Goal: Information Seeking & Learning: Learn about a topic

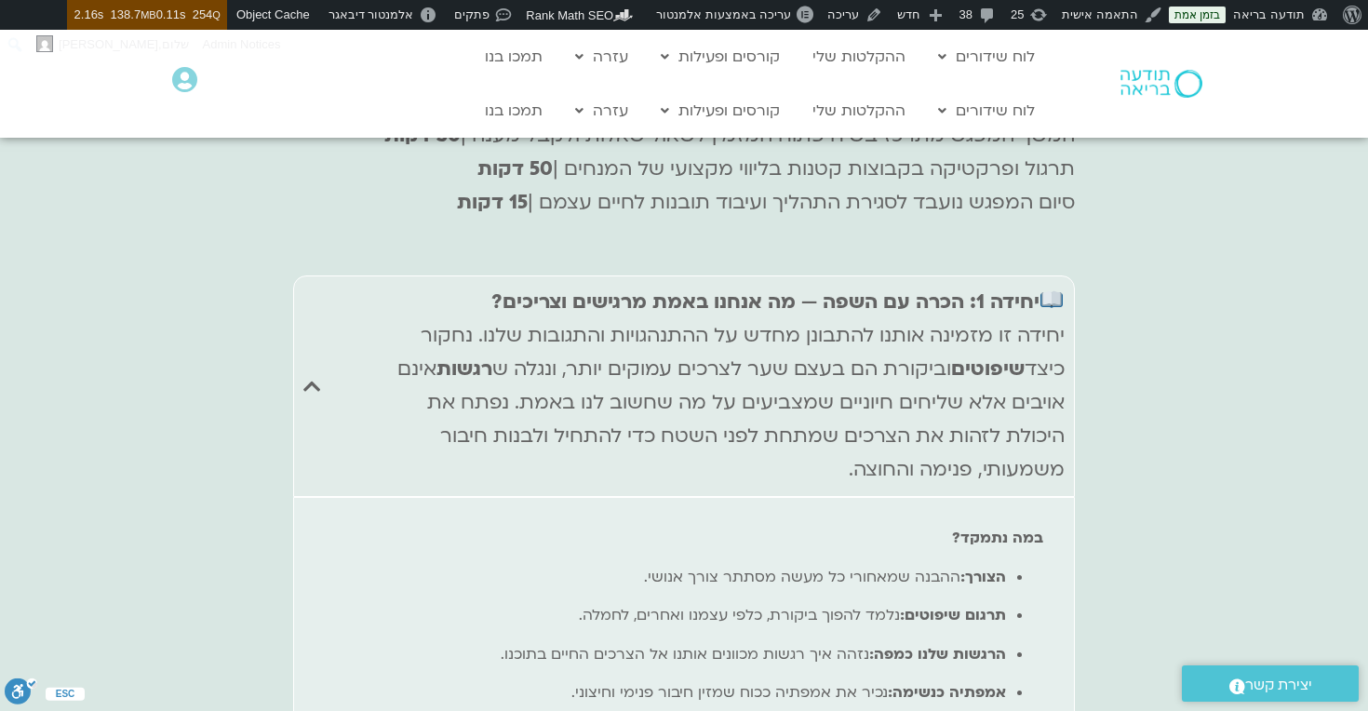
scroll to position [7244, 0]
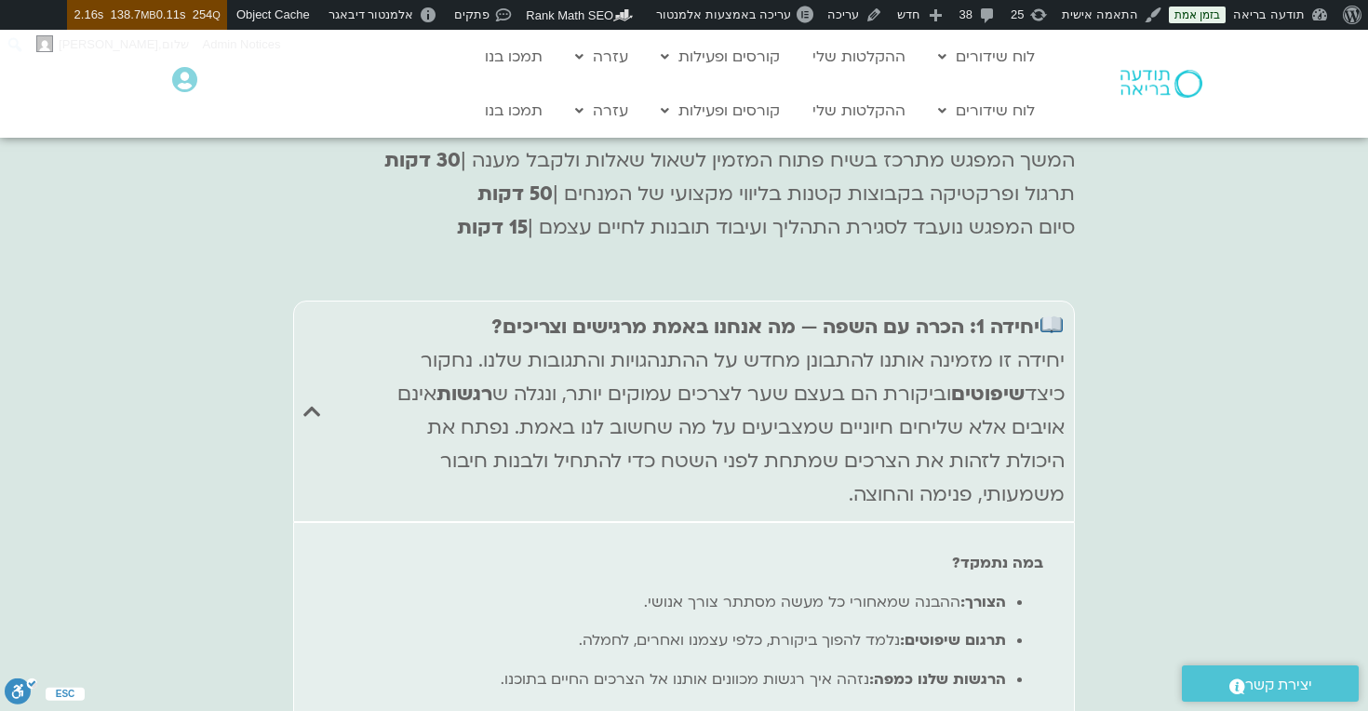
click at [943, 407] on div "יחידה 1: הכרה עם השפה — מה אנחנו באמת מרגישים וצריכים? יחידה זו מזמינה אותנו לה…" at bounding box center [718, 411] width 692 height 201
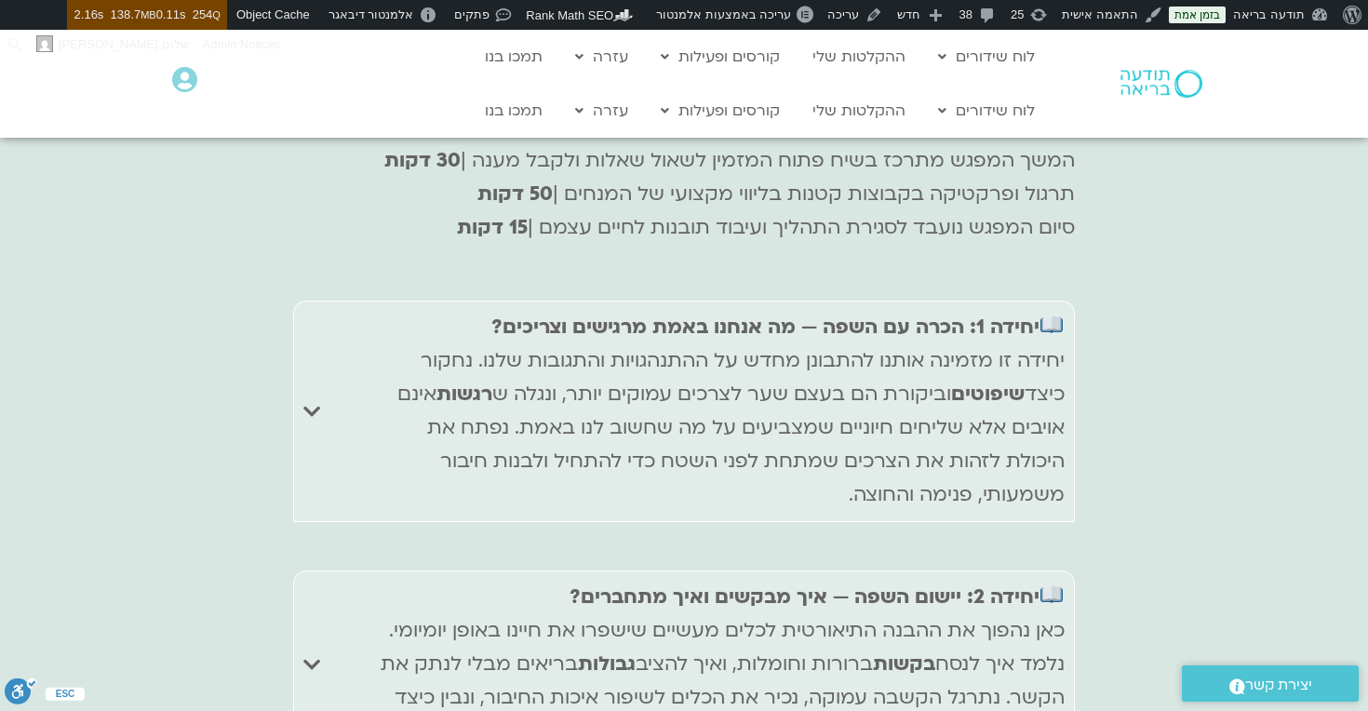
click at [938, 356] on div "יחידה 1: הכרה עם השפה — מה אנחנו באמת מרגישים וצריכים? יחידה זו מזמינה אותנו לה…" at bounding box center [718, 411] width 692 height 201
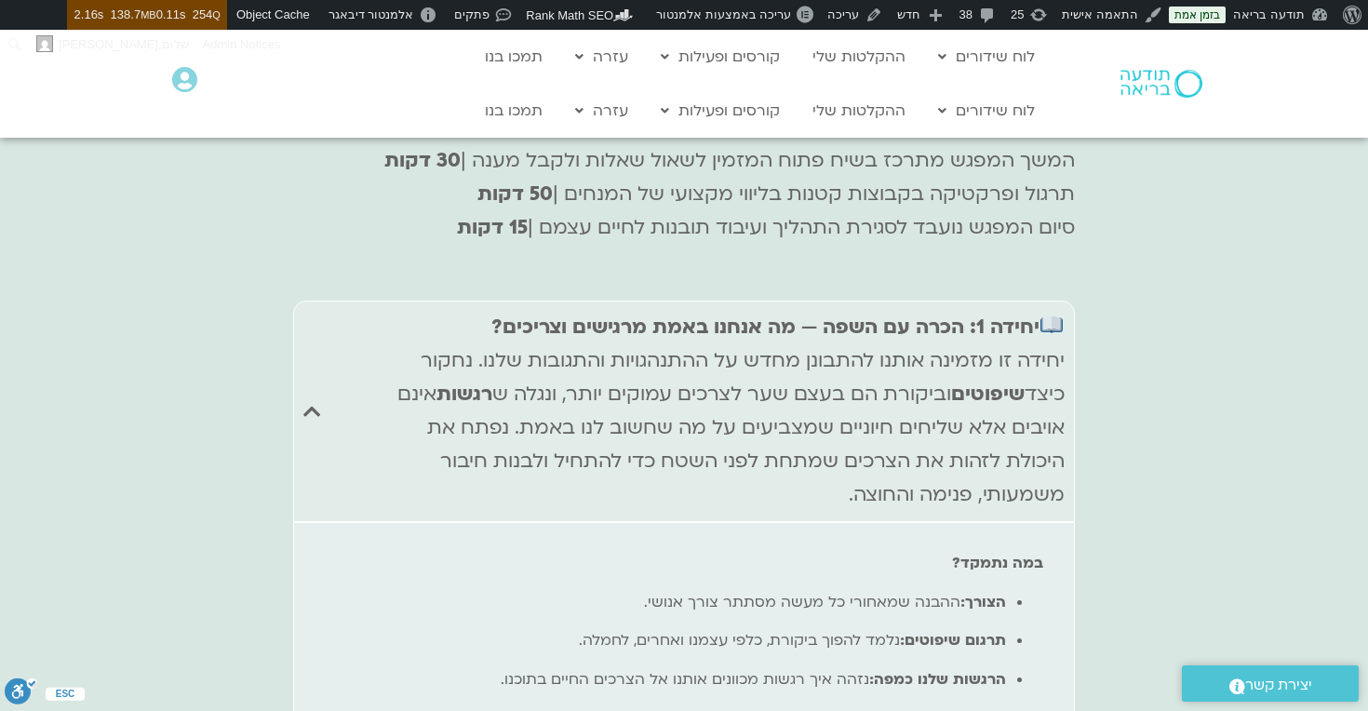
click at [938, 356] on div "יחידה 1: הכרה עם השפה — מה אנחנו באמת מרגישים וצריכים? יחידה זו מזמינה אותנו לה…" at bounding box center [718, 411] width 692 height 201
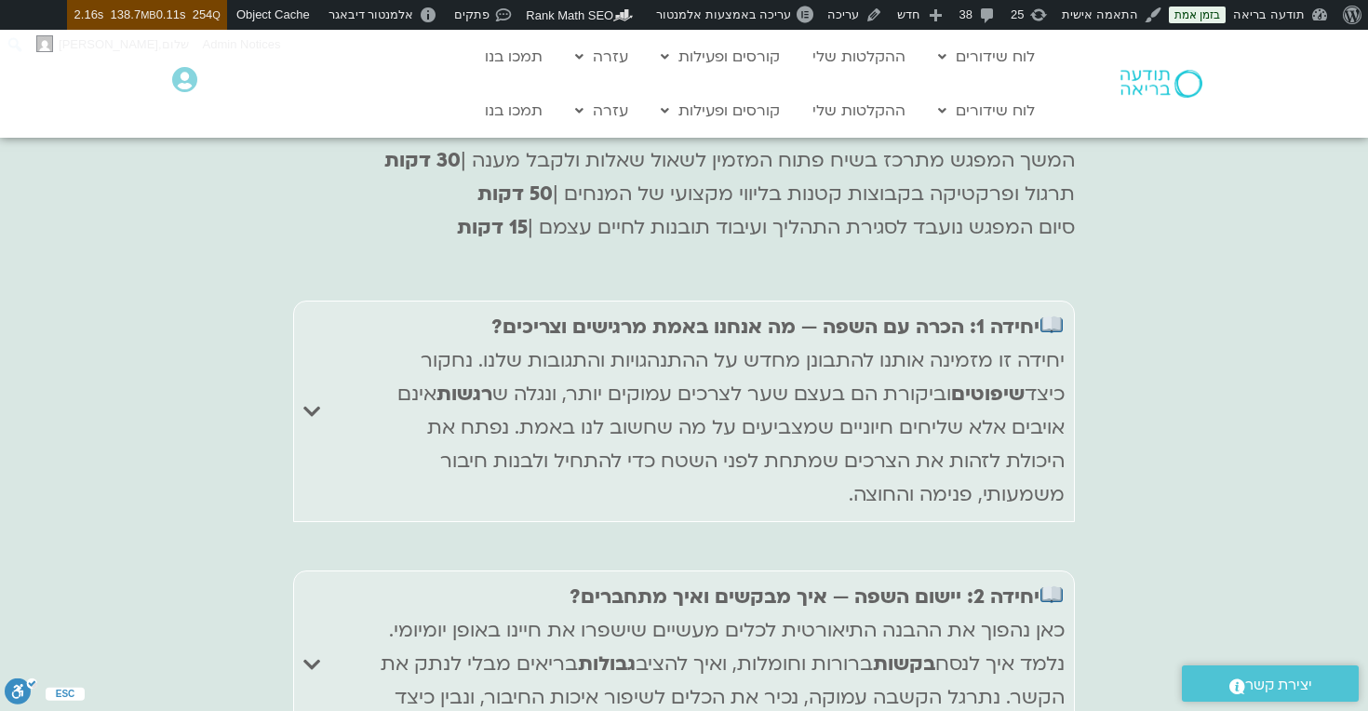
click at [938, 356] on div "יחידה 1: הכרה עם השפה — מה אנחנו באמת מרגישים וצריכים? יחידה זו מזמינה אותנו לה…" at bounding box center [718, 411] width 692 height 201
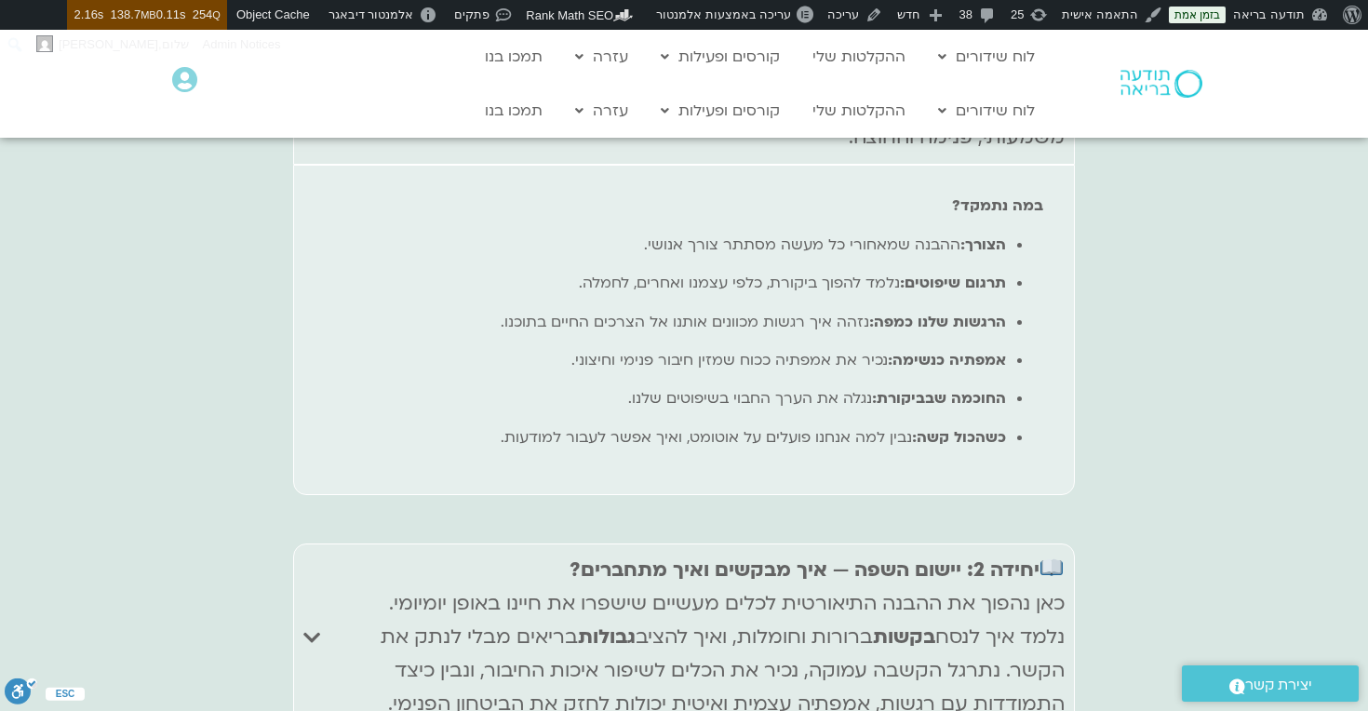
scroll to position [7677, 0]
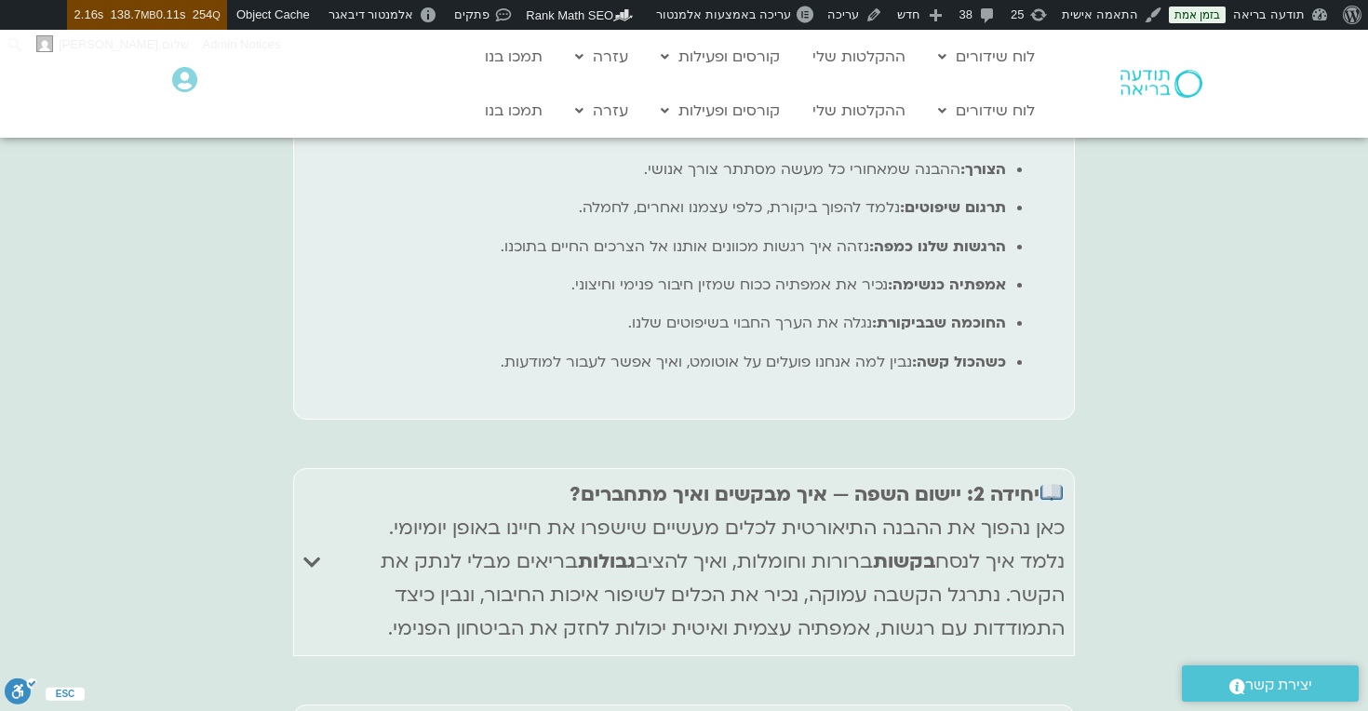
click at [961, 478] on p "יחידה 2: יישום השפה — איך מבקשים ואיך מתחברים? כאן נהפוך את ההבנה התיאורטית לכל…" at bounding box center [718, 561] width 692 height 167
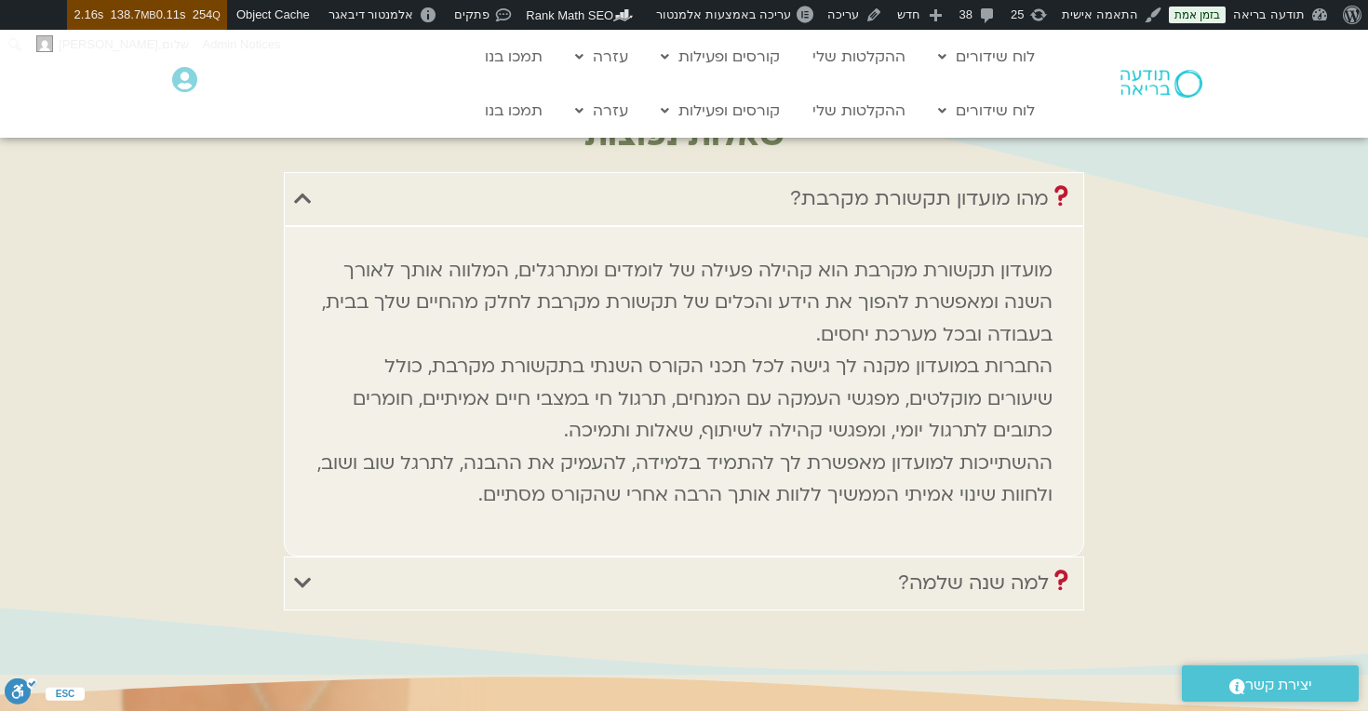
scroll to position [8944, 0]
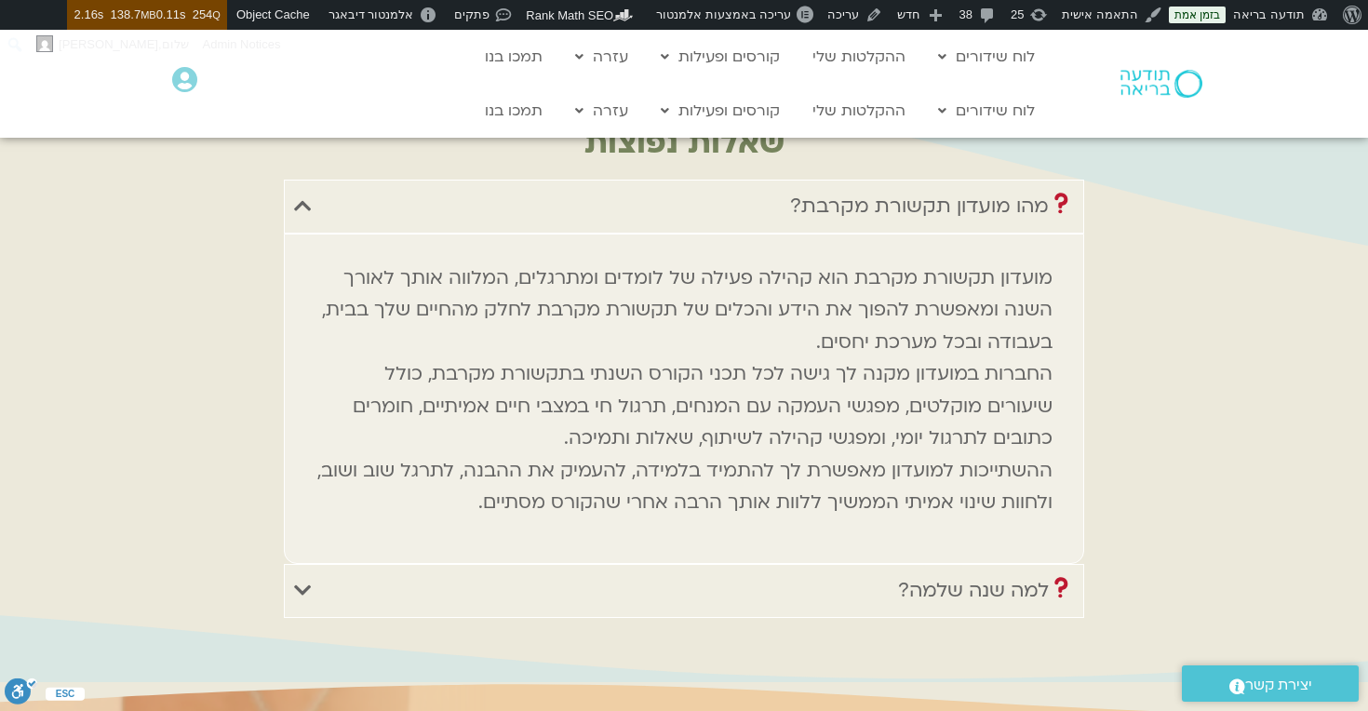
click at [971, 594] on div "למה שנה שלמה?" at bounding box center [986, 590] width 176 height 33
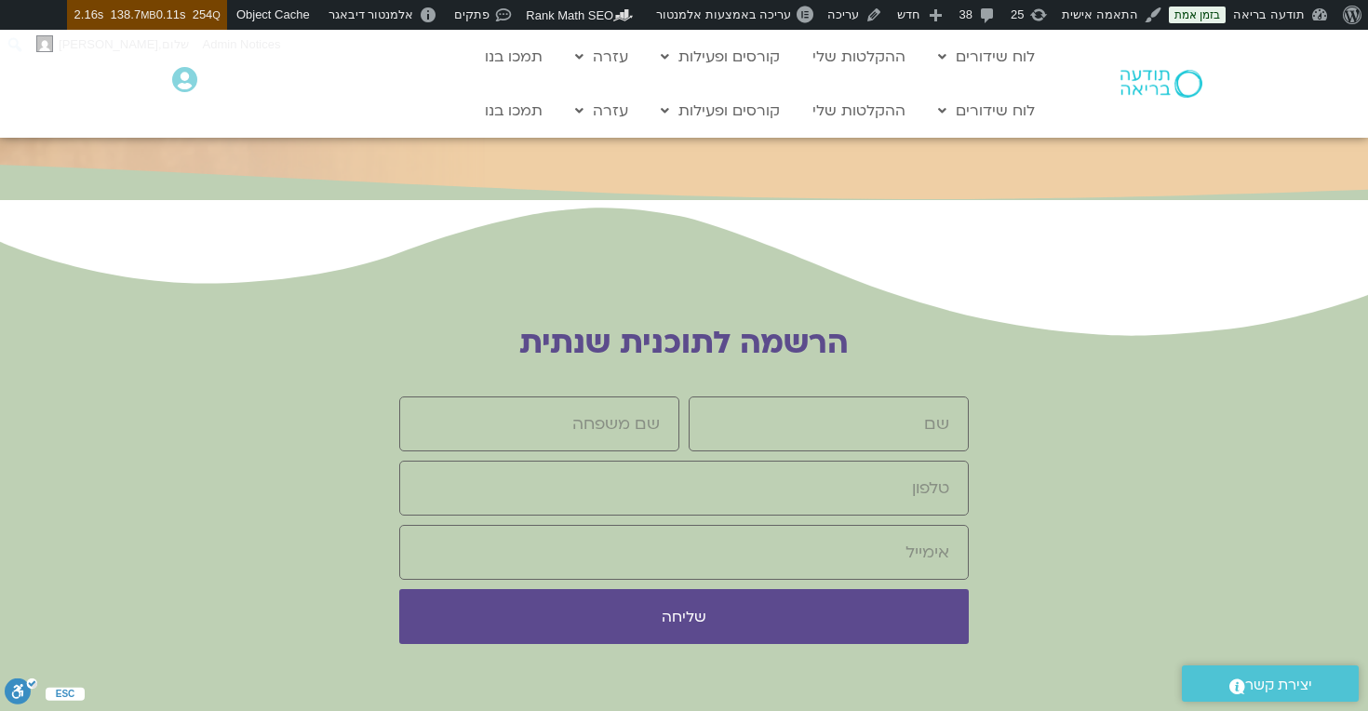
scroll to position [10096, 0]
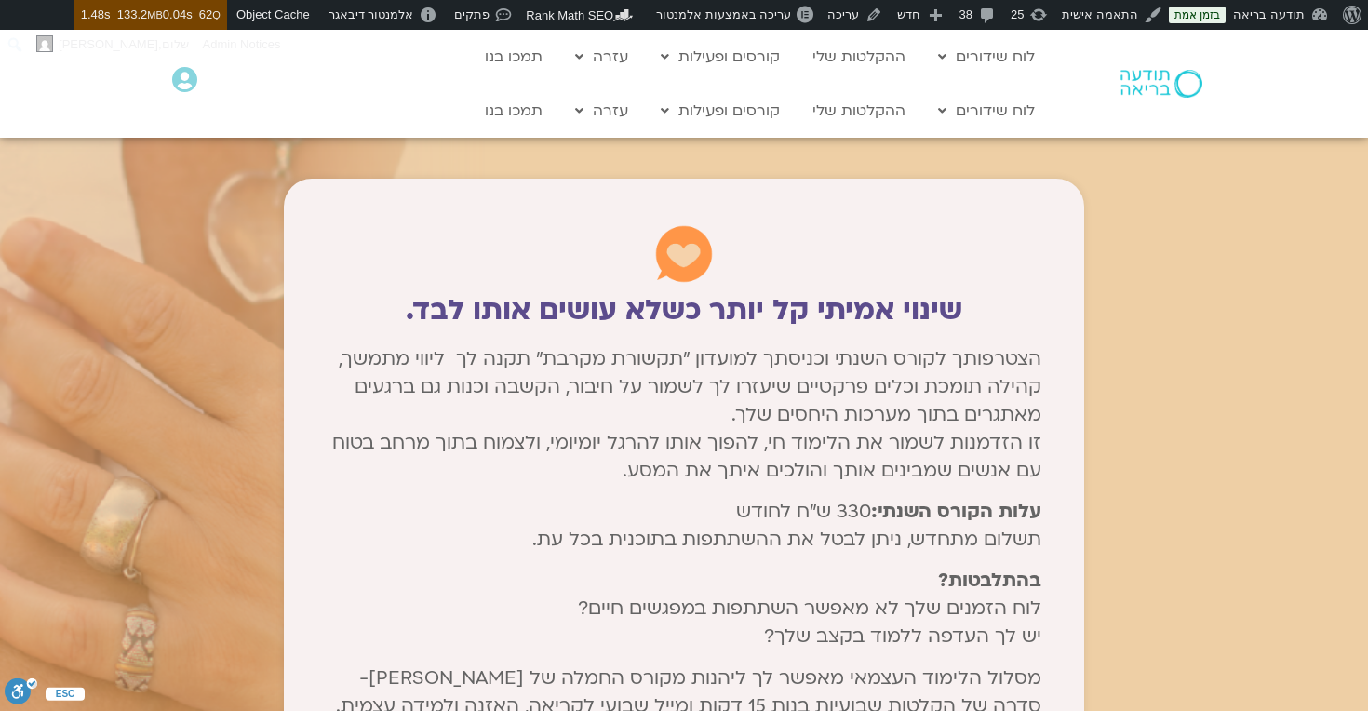
scroll to position [9468, 0]
